Goal: Use online tool/utility: Utilize a website feature to perform a specific function

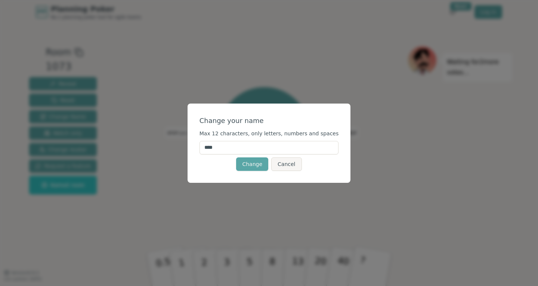
drag, startPoint x: 243, startPoint y: 148, endPoint x: 174, endPoint y: 153, distance: 69.3
click at [174, 153] on div "Change your name Max 12 characters, only letters, numbers and spaces **** Chang…" at bounding box center [269, 143] width 538 height 286
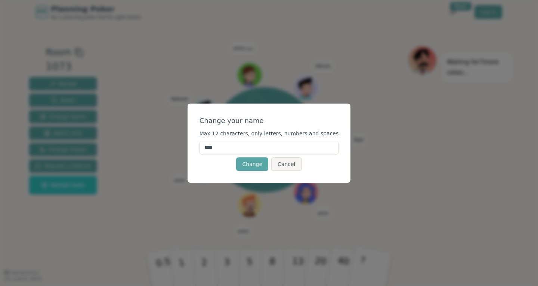
click at [248, 145] on input "****" at bounding box center [269, 147] width 139 height 13
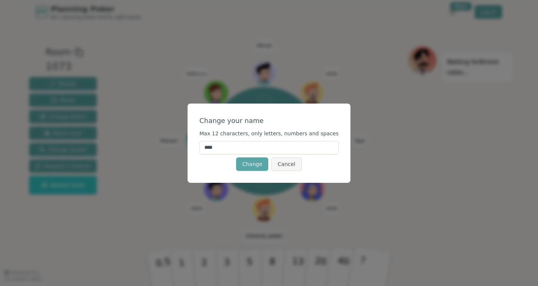
drag, startPoint x: 248, startPoint y: 145, endPoint x: 209, endPoint y: 147, distance: 38.5
click at [209, 147] on input "****" at bounding box center [269, 147] width 139 height 13
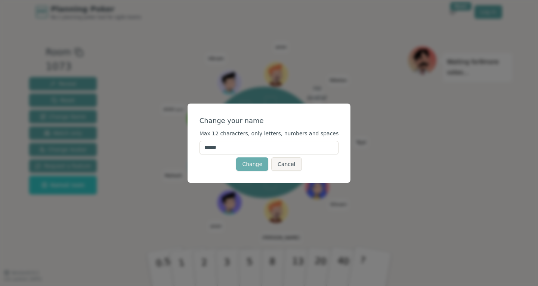
type input "******"
click at [245, 161] on button "Change" at bounding box center [252, 163] width 32 height 13
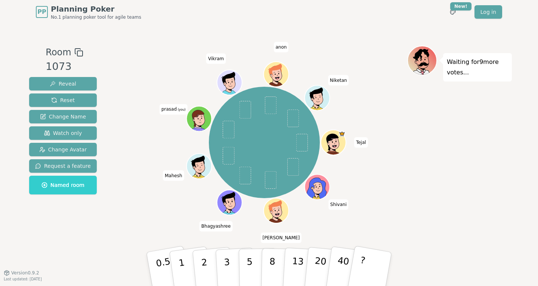
click at [203, 120] on icon at bounding box center [200, 118] width 24 height 3
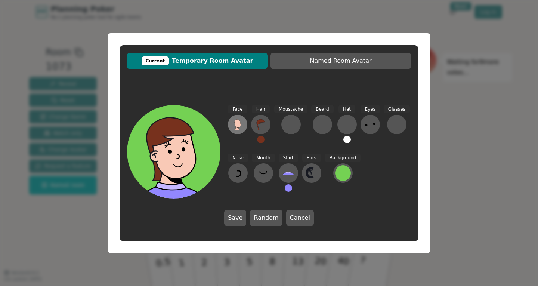
click at [239, 126] on icon at bounding box center [237, 123] width 6 height 8
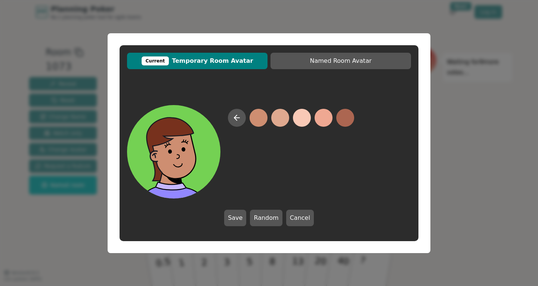
click at [259, 120] on button at bounding box center [259, 118] width 18 height 18
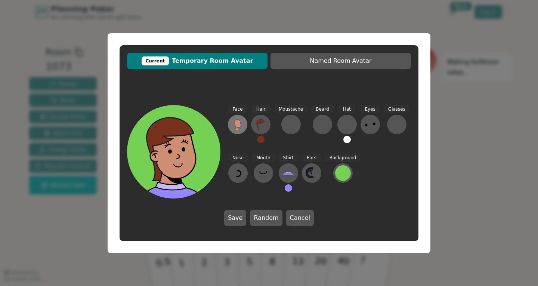
click at [242, 126] on icon at bounding box center [238, 124] width 12 height 12
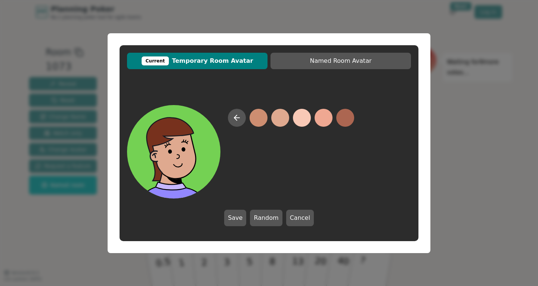
click at [277, 119] on button at bounding box center [280, 118] width 18 height 18
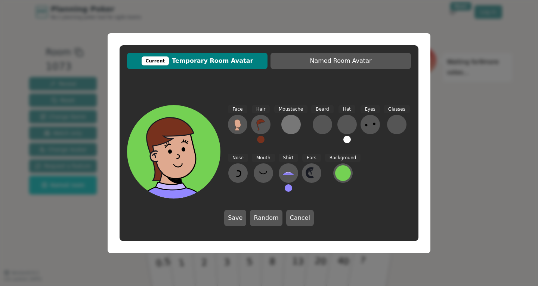
click at [294, 122] on div at bounding box center [291, 124] width 12 height 12
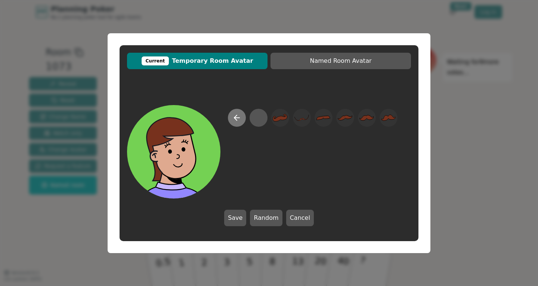
click at [239, 121] on icon at bounding box center [236, 117] width 9 height 9
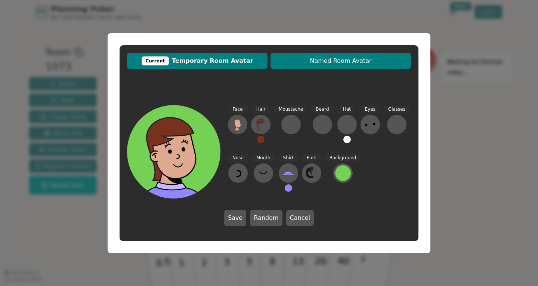
click at [364, 63] on span "Named Room Avatar" at bounding box center [340, 60] width 133 height 9
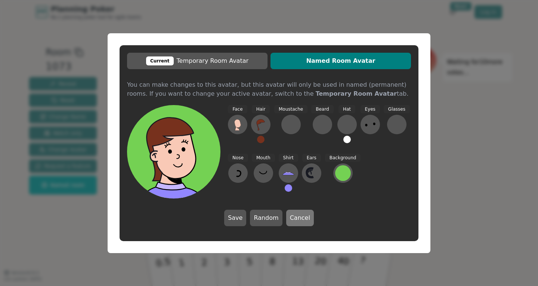
click at [297, 215] on button "Cancel" at bounding box center [300, 218] width 28 height 16
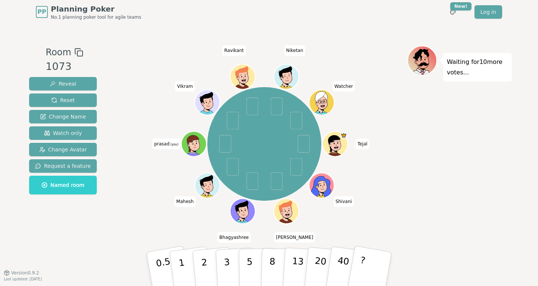
click at [162, 145] on span "prasad (you)" at bounding box center [166, 144] width 28 height 10
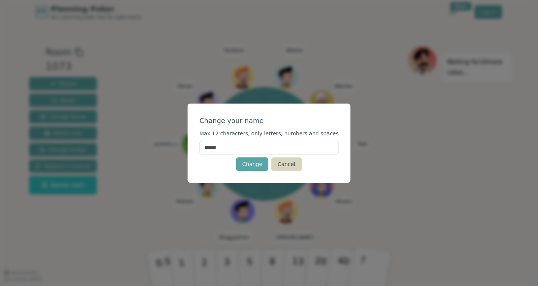
click at [290, 164] on button "Cancel" at bounding box center [286, 163] width 30 height 13
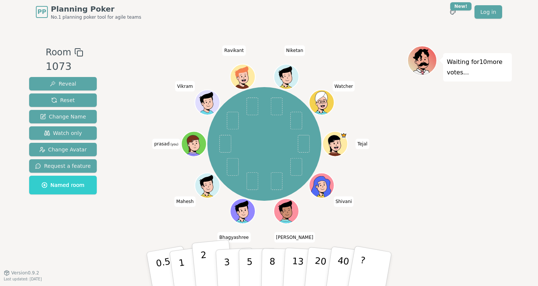
click at [203, 268] on p "2" at bounding box center [205, 270] width 10 height 41
click at [184, 269] on p "1" at bounding box center [182, 270] width 11 height 41
click at [184, 265] on button "1" at bounding box center [190, 269] width 44 height 61
click at [182, 264] on p "1" at bounding box center [182, 270] width 11 height 41
click at [207, 268] on button "2" at bounding box center [213, 269] width 43 height 59
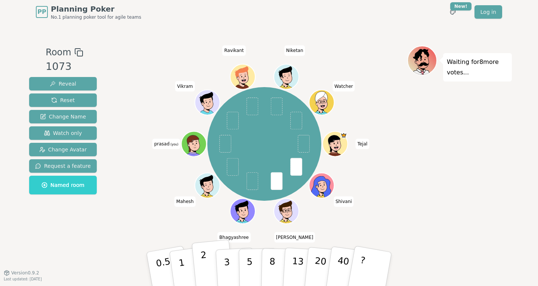
click at [203, 273] on p "2" at bounding box center [205, 270] width 10 height 41
click at [186, 263] on button "1" at bounding box center [190, 269] width 44 height 61
